Goal: Check status

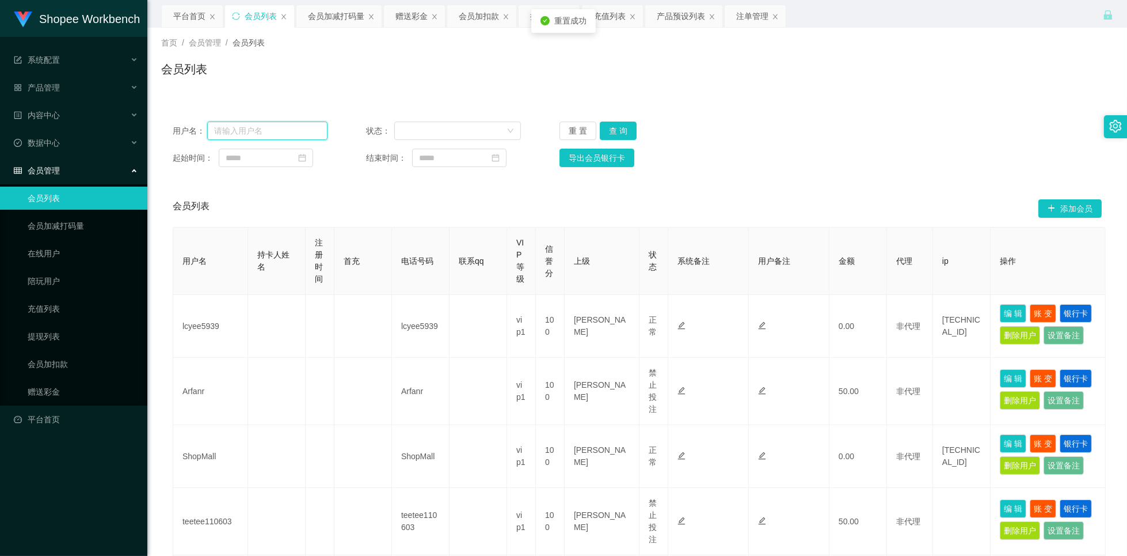
click at [269, 128] on input "text" at bounding box center [267, 131] width 120 height 18
paste input "Icyee5939"
click at [623, 130] on button "查 询" at bounding box center [618, 131] width 37 height 18
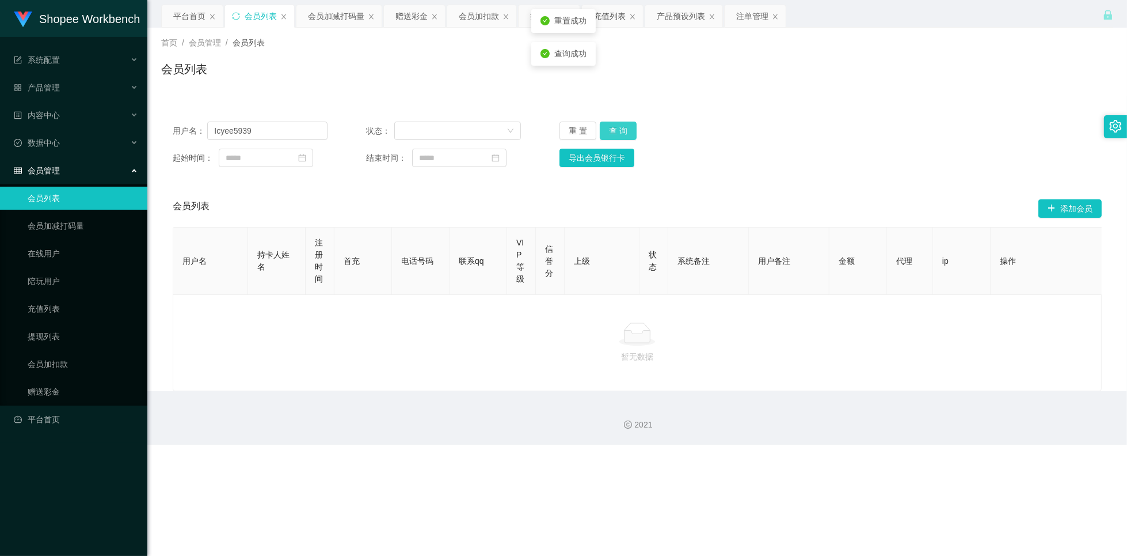
click at [623, 132] on button "查 询" at bounding box center [618, 131] width 37 height 18
click at [213, 130] on input "Icyee5939" at bounding box center [267, 131] width 120 height 18
click at [620, 129] on button "查 询" at bounding box center [618, 131] width 37 height 18
drag, startPoint x: 215, startPoint y: 132, endPoint x: 221, endPoint y: 134, distance: 5.9
click at [215, 132] on input "Icyee5939" at bounding box center [267, 131] width 120 height 18
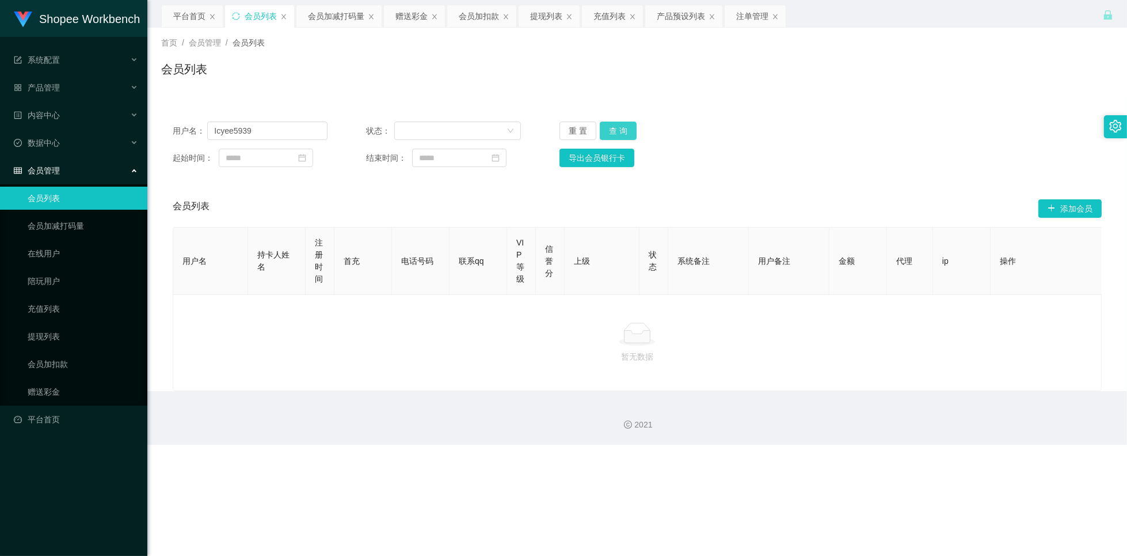
click at [612, 126] on button "查 询" at bounding box center [618, 131] width 37 height 18
type input "Icyee5939"
click at [564, 130] on button "重 置" at bounding box center [578, 131] width 37 height 18
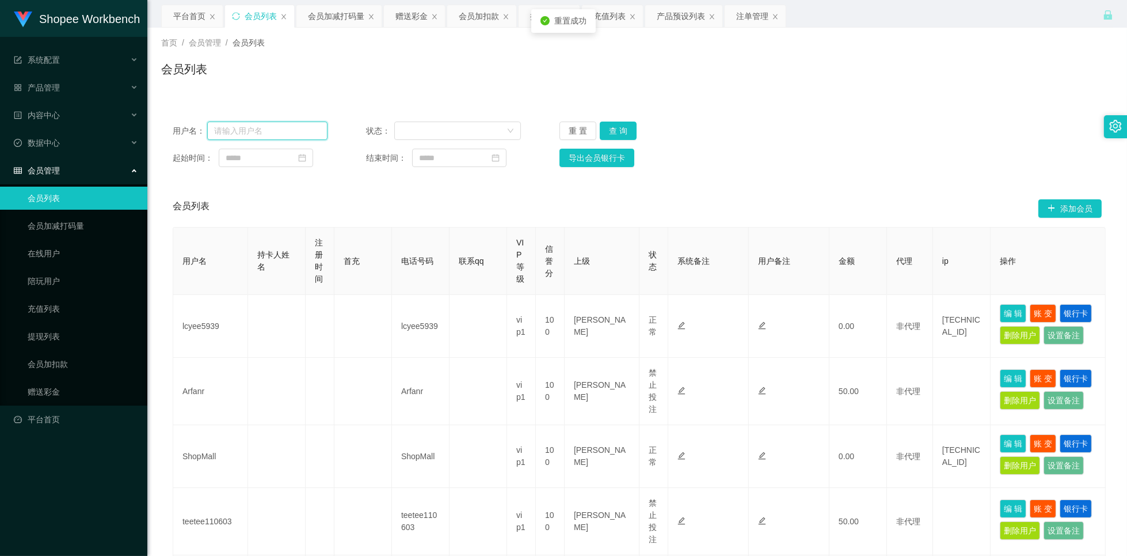
click at [256, 130] on input "text" at bounding box center [267, 131] width 120 height 18
paste input "lcyee5939"
type input "lcyee5939"
click at [614, 130] on button "查 询" at bounding box center [618, 131] width 37 height 18
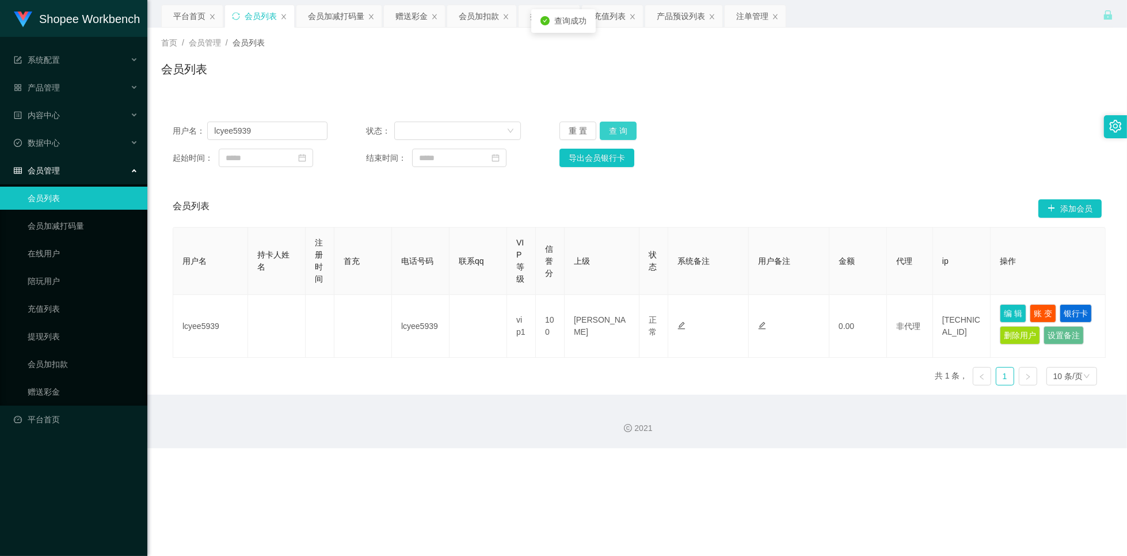
click at [617, 130] on button "查 询" at bounding box center [618, 131] width 37 height 18
